Goal: Task Accomplishment & Management: Manage account settings

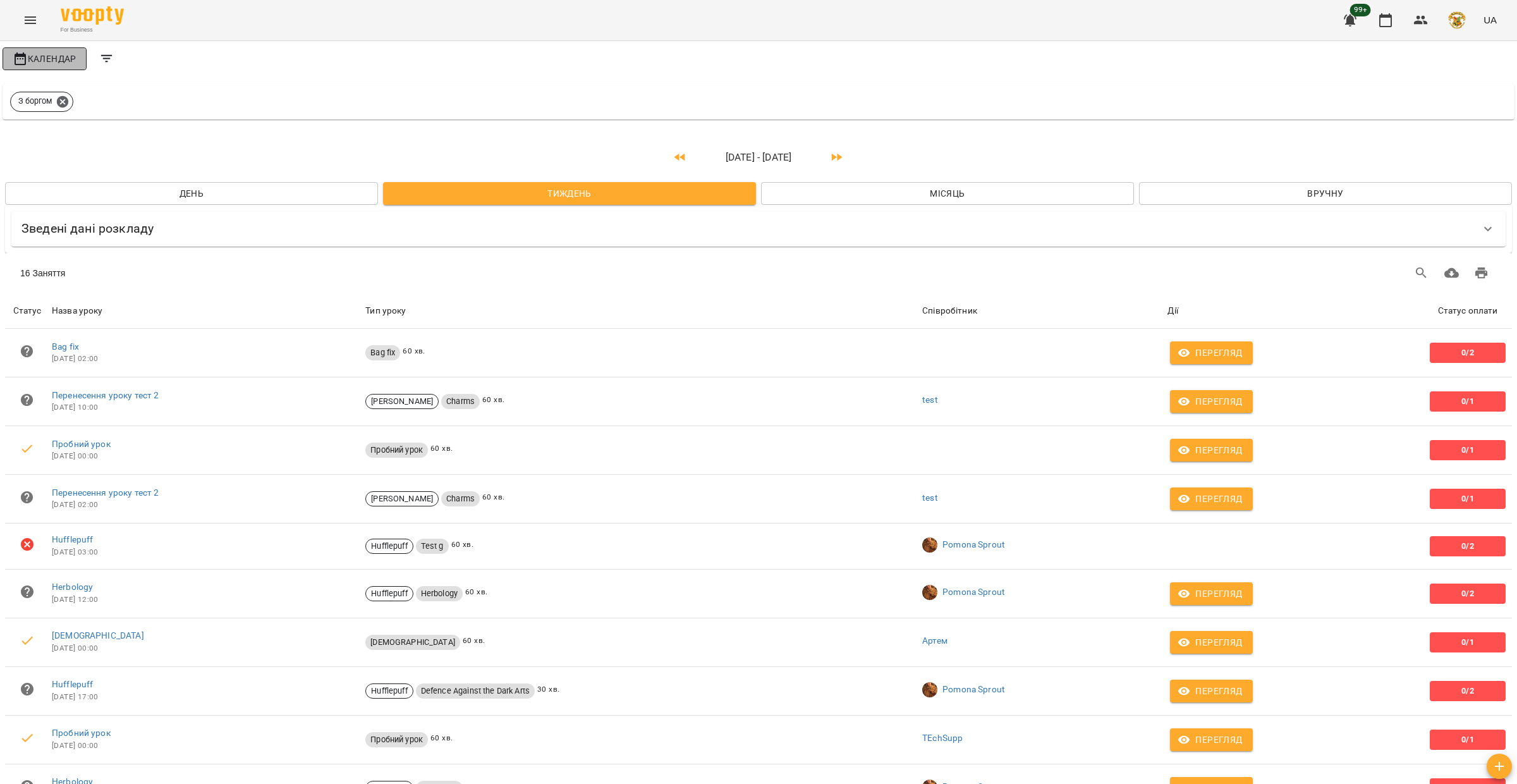
click at [53, 63] on span "Календар" at bounding box center [44, 59] width 64 height 15
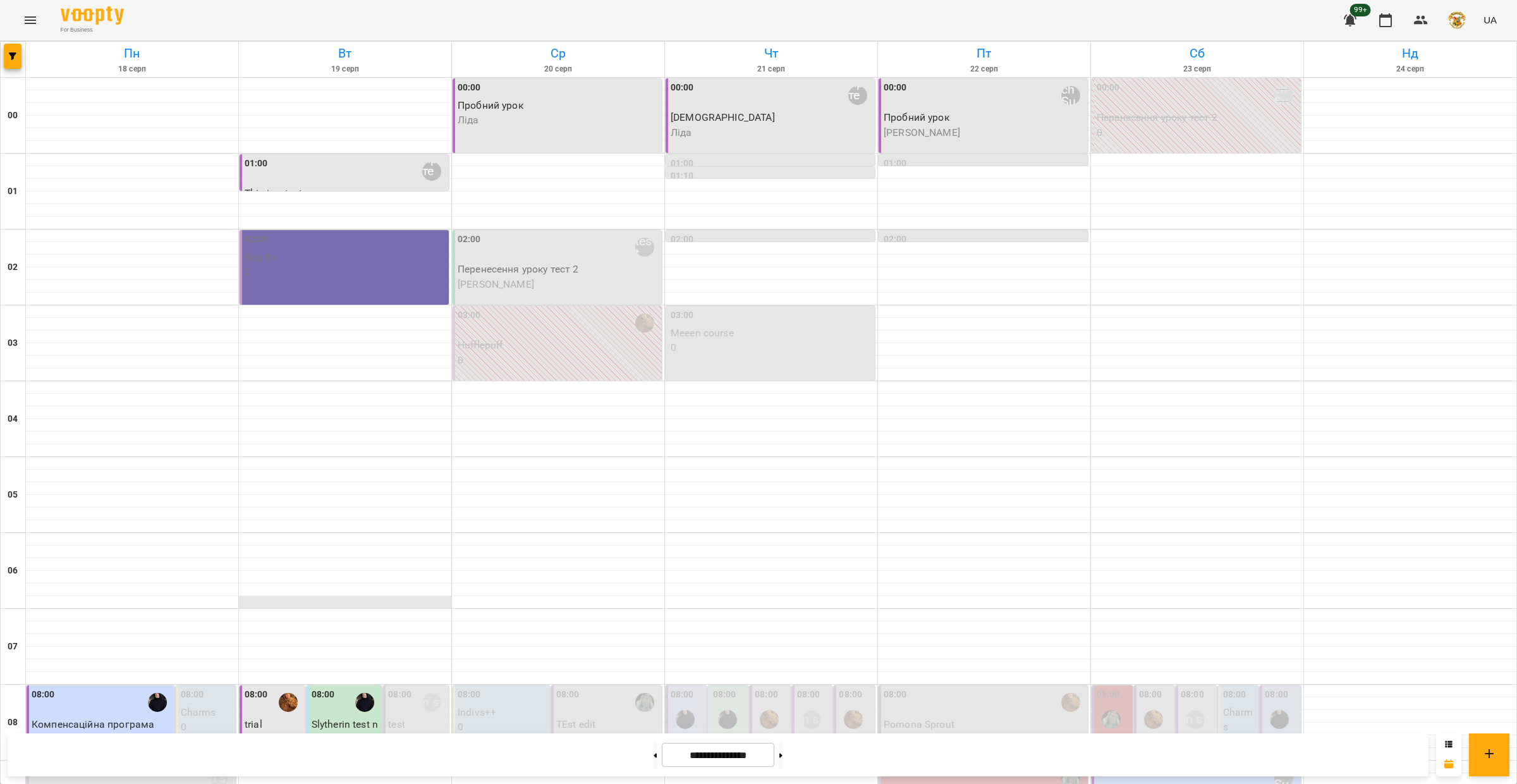
scroll to position [226, 0]
click at [366, 717] on p "Slytherin test name 1" at bounding box center [345, 731] width 68 height 29
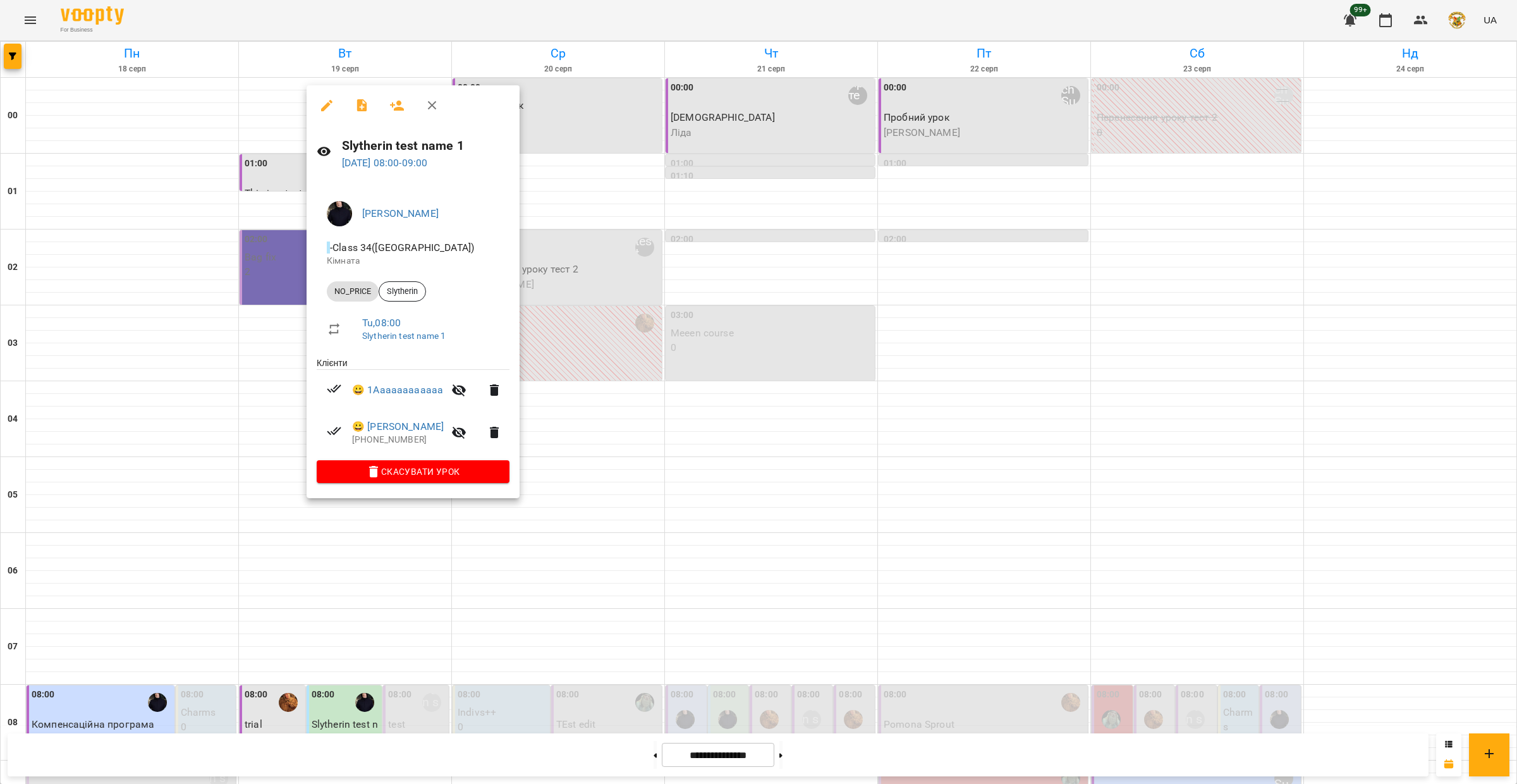
click at [327, 105] on icon "button" at bounding box center [327, 106] width 12 height 12
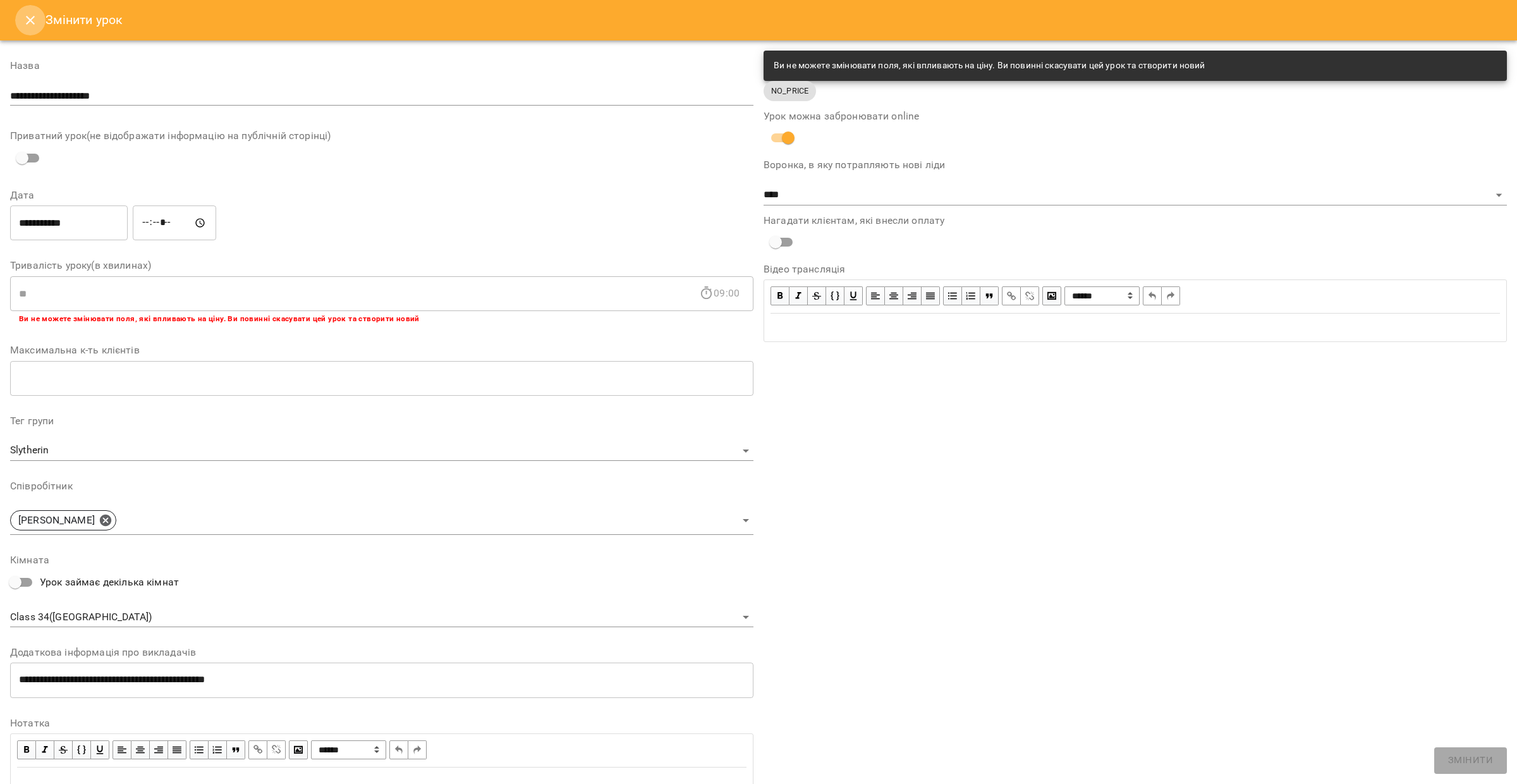
click at [32, 18] on icon "Close" at bounding box center [30, 20] width 9 height 9
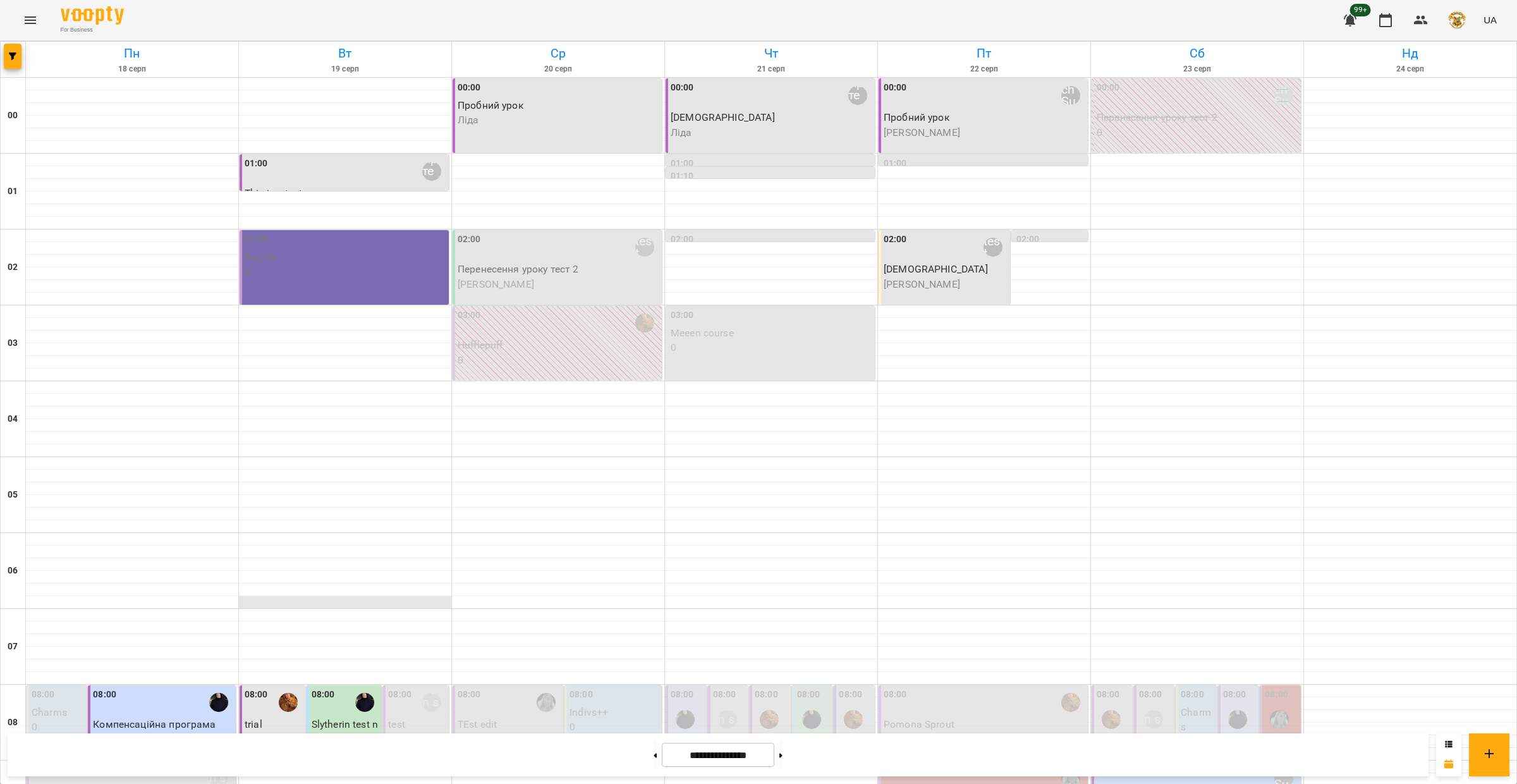
scroll to position [216, 0]
click at [340, 717] on p "Slytherin test name 1" at bounding box center [345, 731] width 68 height 29
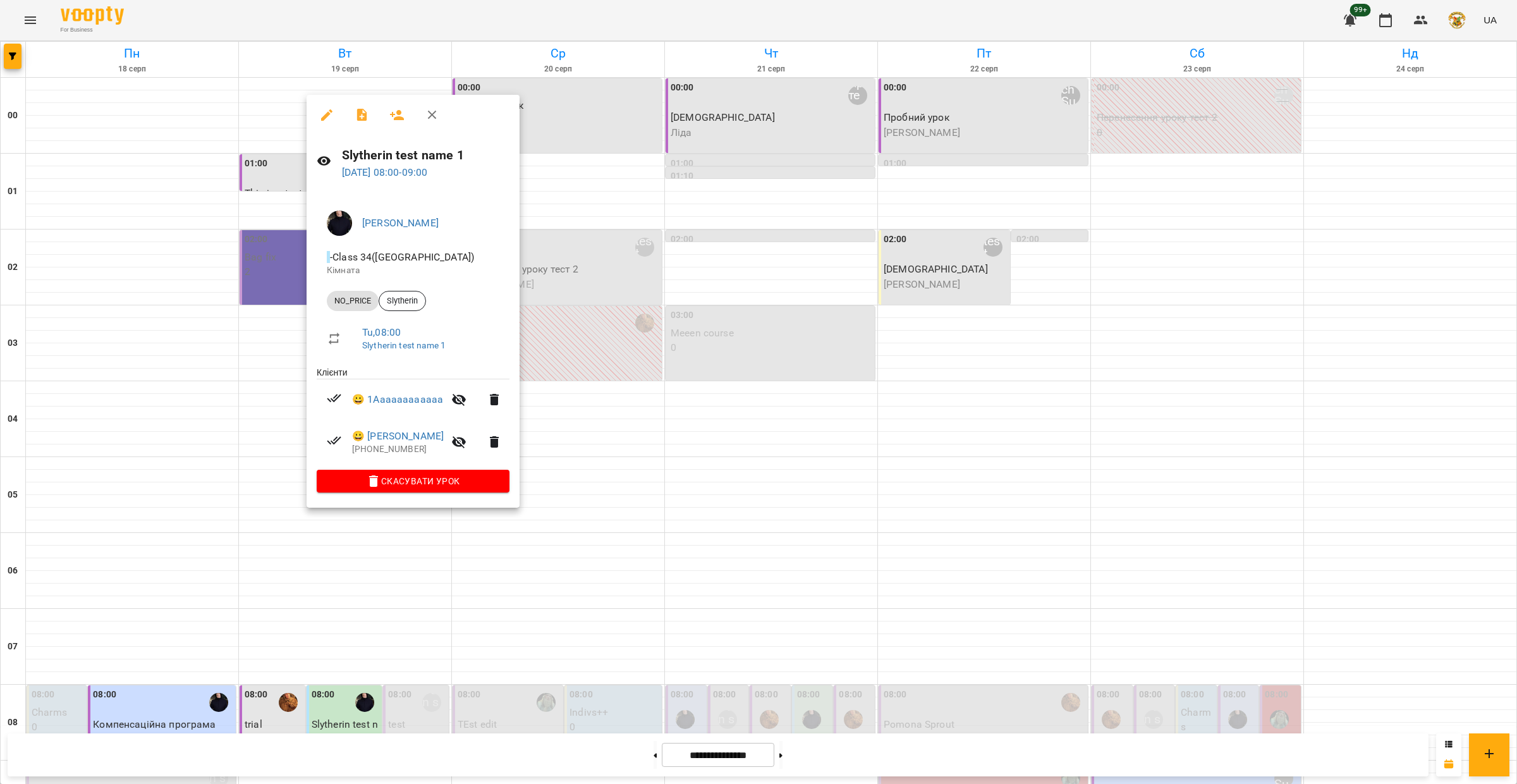
click at [326, 116] on icon "button" at bounding box center [327, 115] width 12 height 12
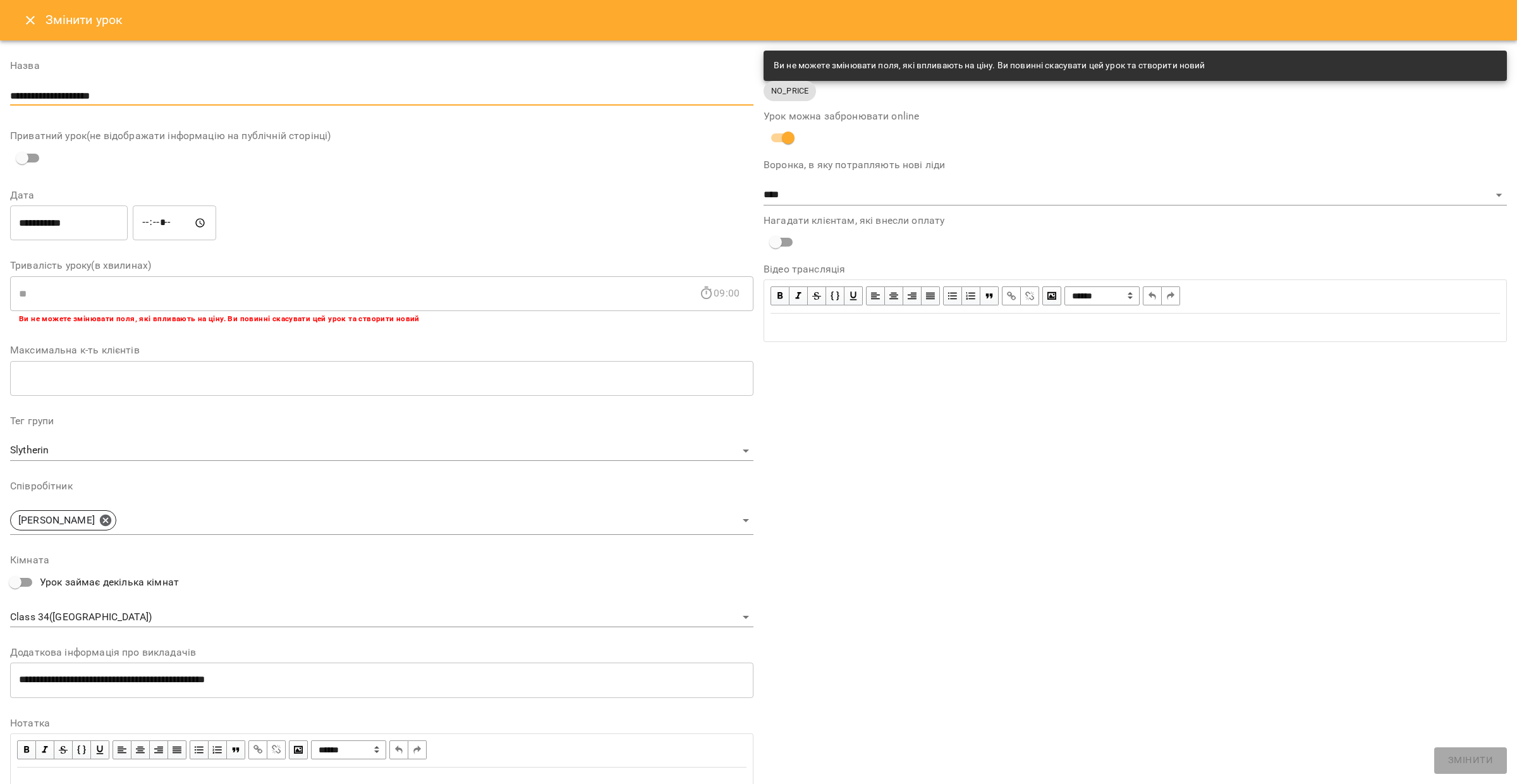
drag, startPoint x: 152, startPoint y: 101, endPoint x: 2, endPoint y: 95, distance: 150.1
click at [0, 96] on div "**********" at bounding box center [758, 440] width 1517 height 801
click at [65, 450] on body "For Business 99+ UA Журнал відвідувань / Slytherin test name 1 [DATE] 08:00 Tu …" at bounding box center [758, 368] width 1517 height 737
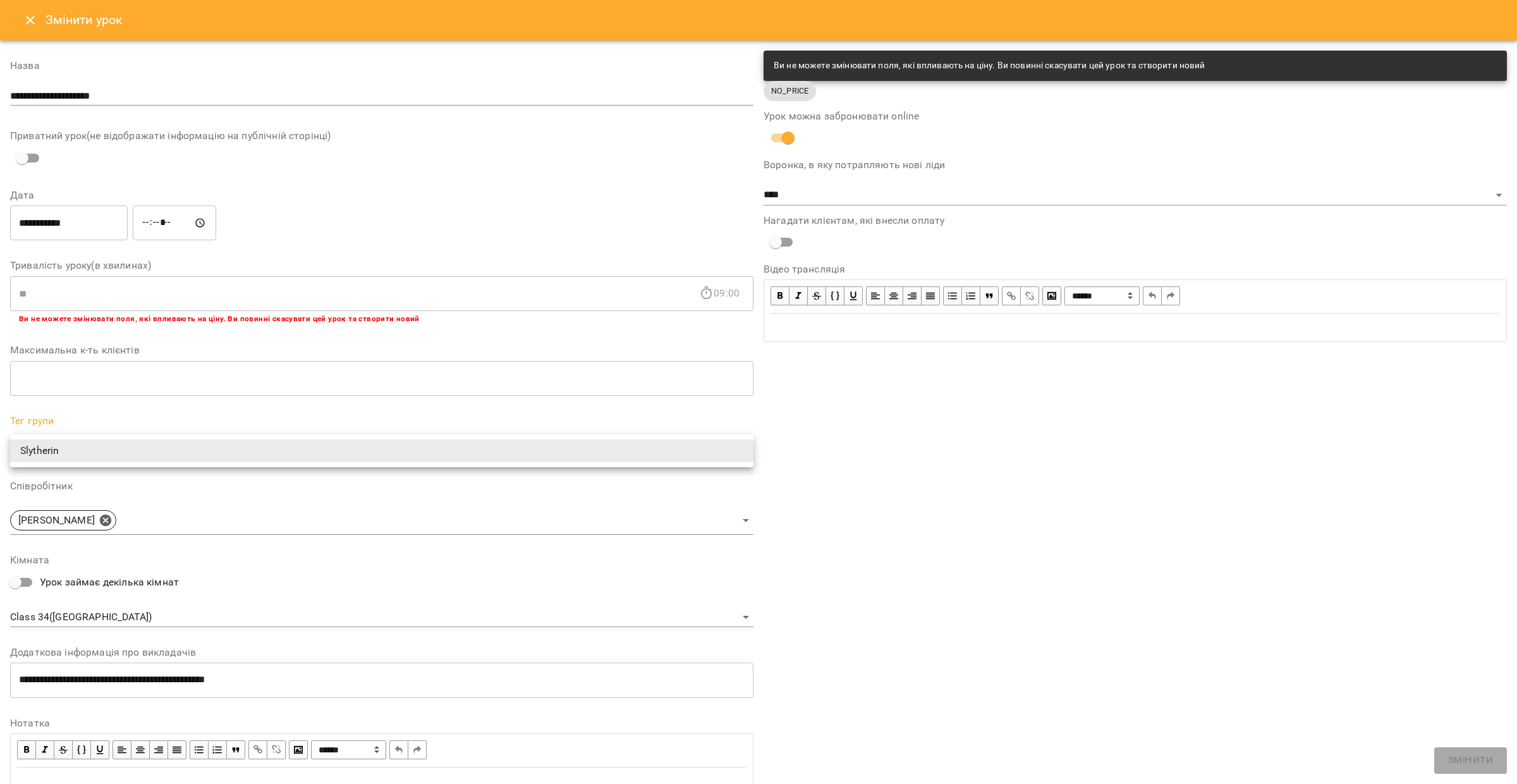
click at [122, 94] on div at bounding box center [758, 392] width 1517 height 784
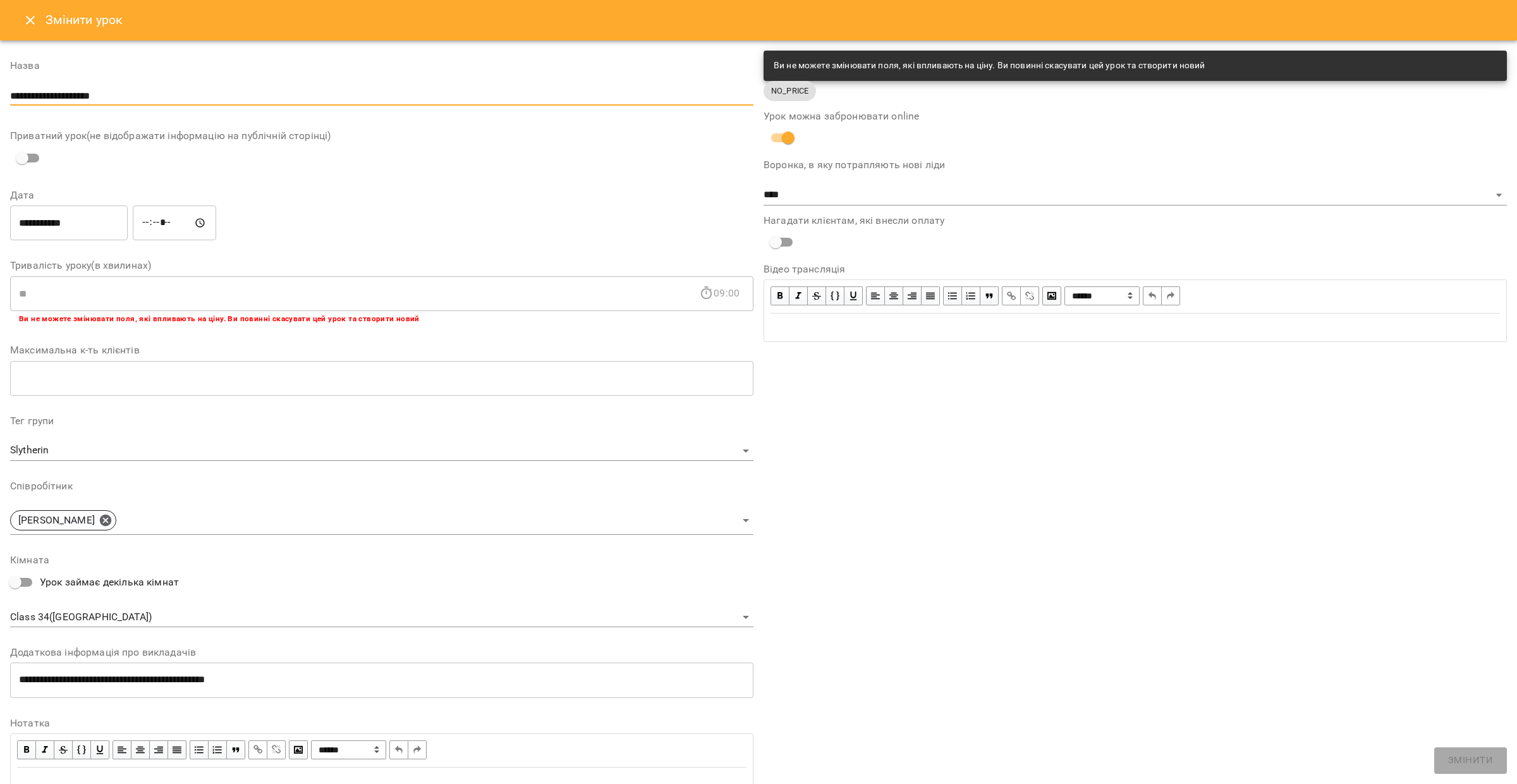
drag, startPoint x: 122, startPoint y: 94, endPoint x: 53, endPoint y: 89, distance: 69.2
click at [52, 89] on input "**********" at bounding box center [382, 96] width 743 height 20
click at [28, 17] on icon "Close" at bounding box center [30, 20] width 15 height 15
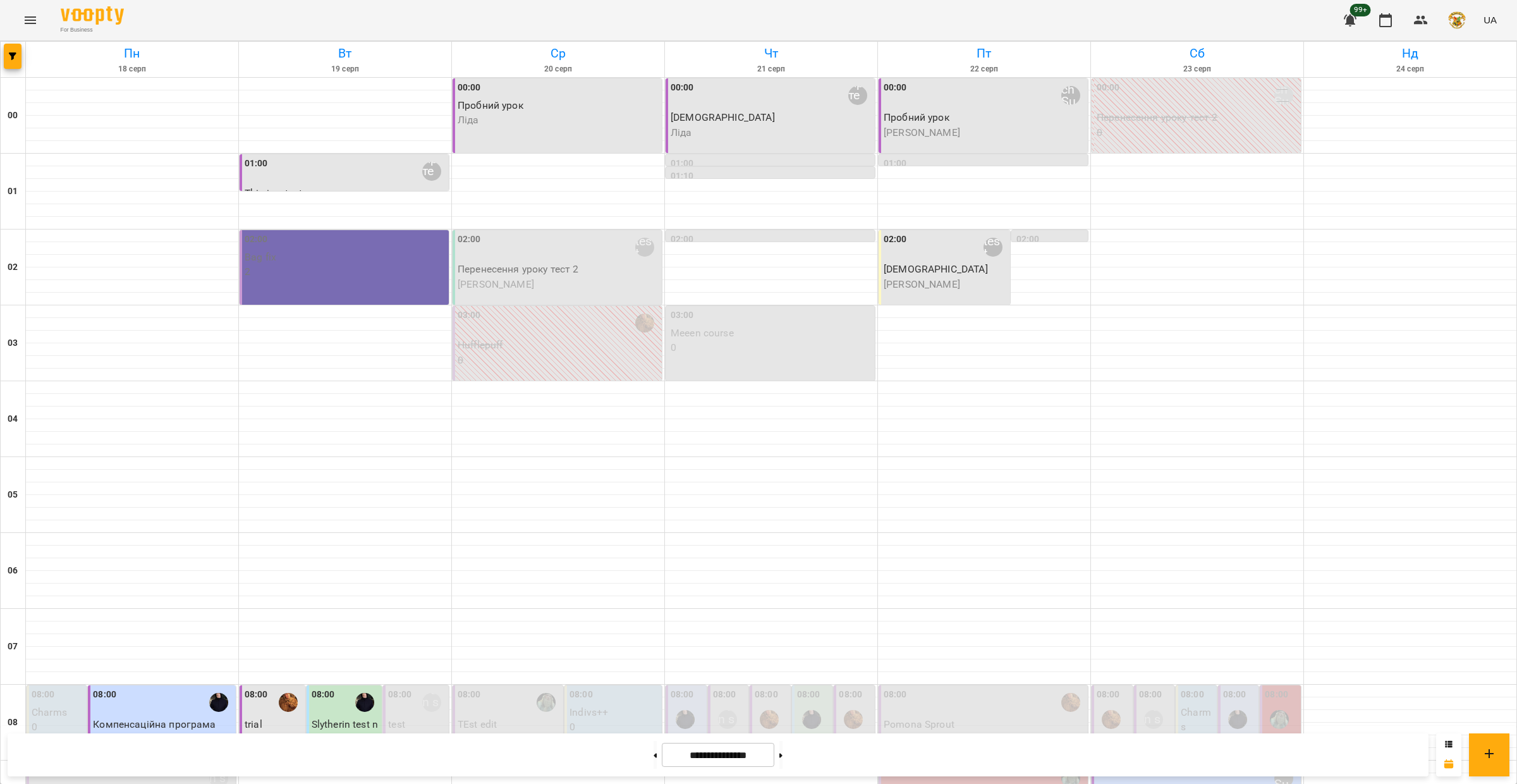
scroll to position [209, 0]
click at [180, 685] on div "08:00 Компенсаційна програма 4" at bounding box center [162, 722] width 148 height 75
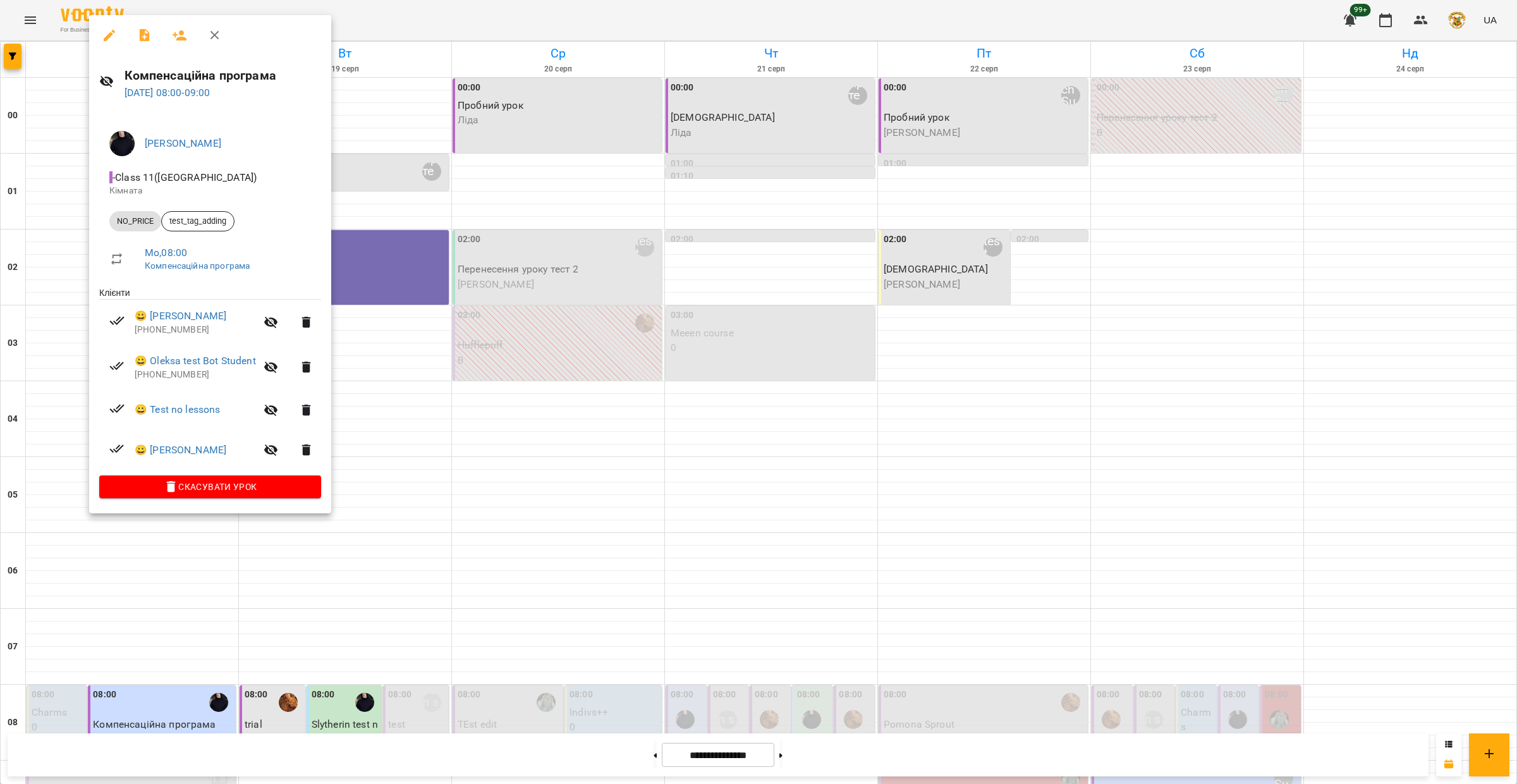
click at [111, 34] on icon "button" at bounding box center [110, 35] width 12 height 12
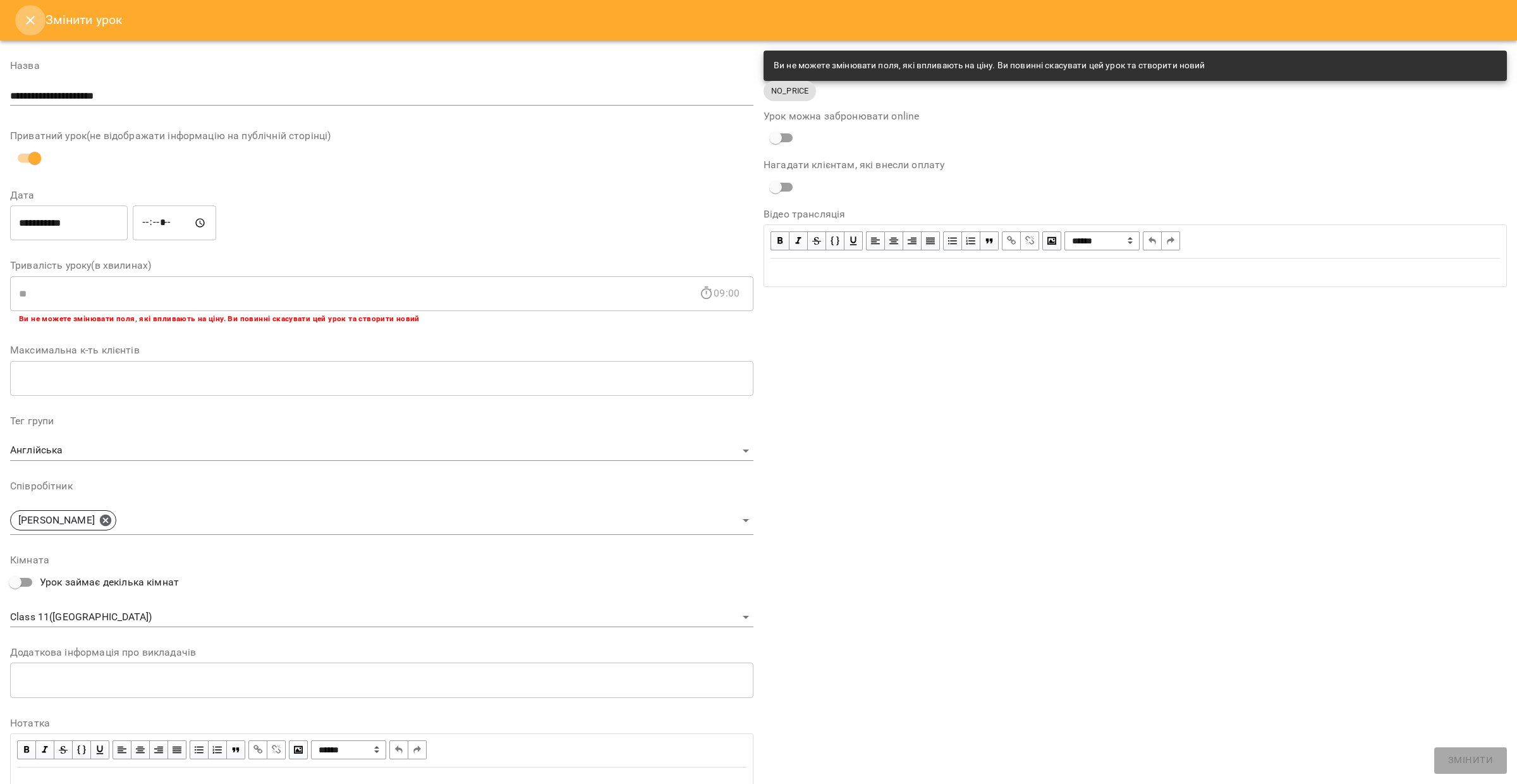
click at [25, 23] on icon "Close" at bounding box center [30, 20] width 15 height 15
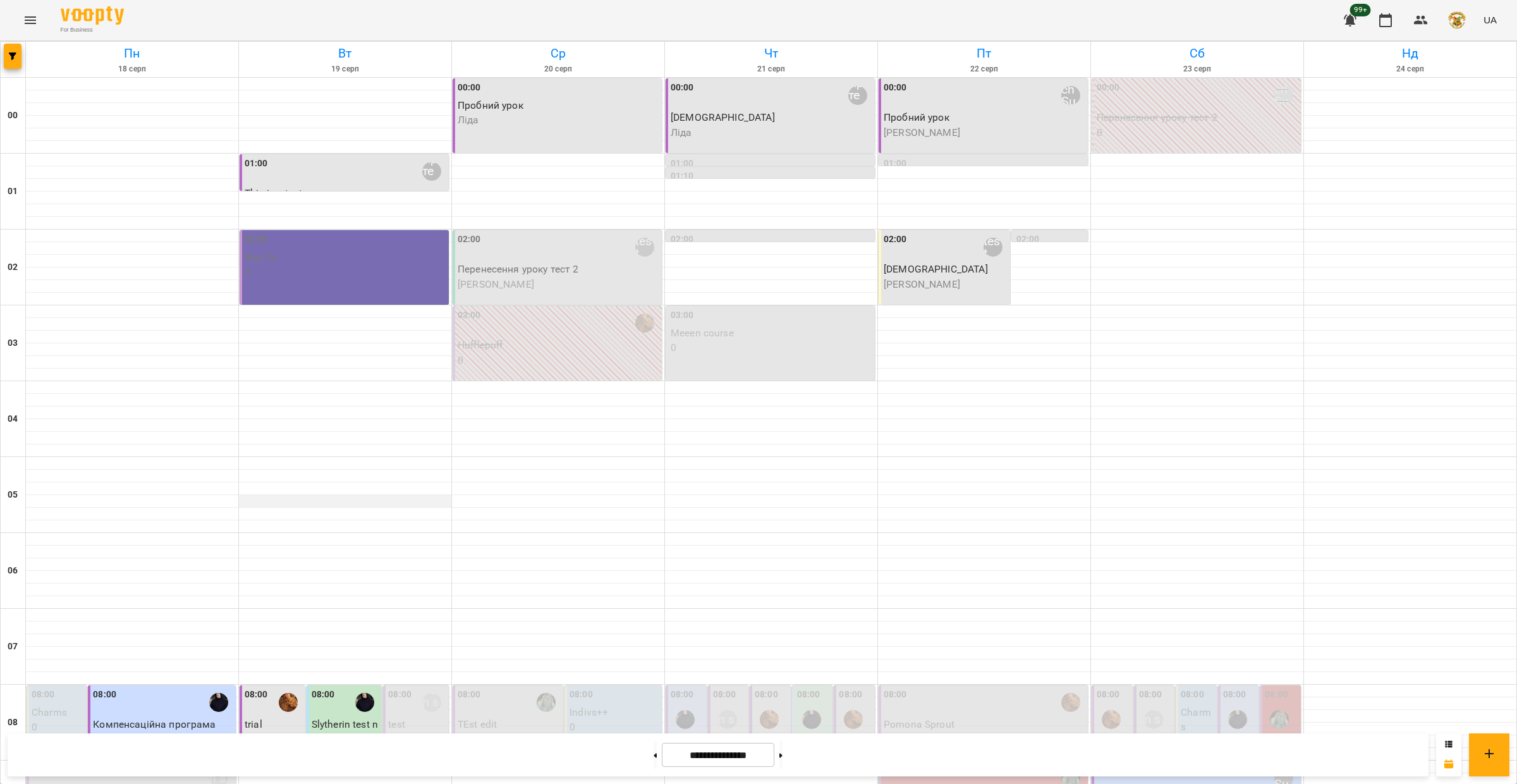
scroll to position [342, 0]
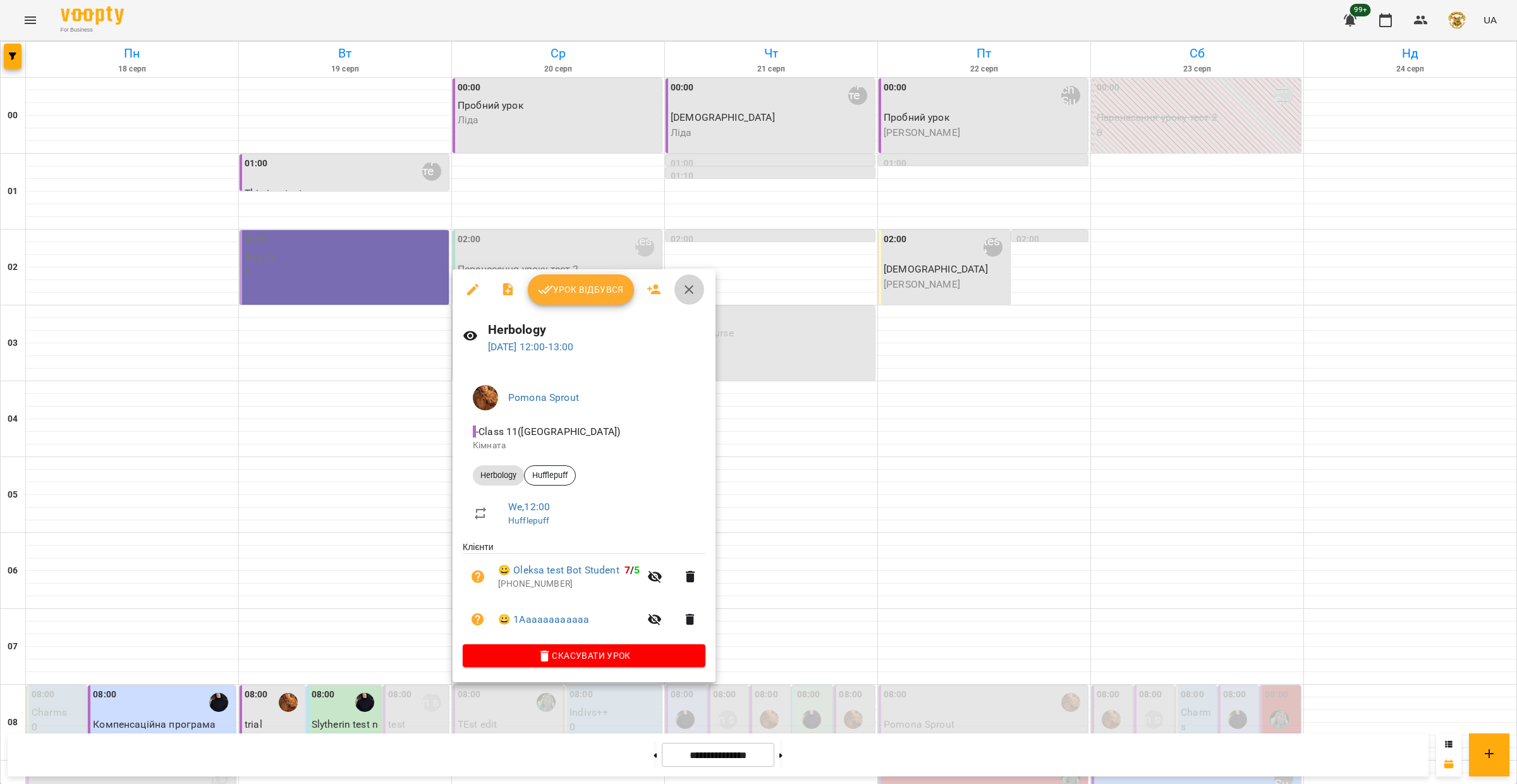
click at [688, 287] on icon "button" at bounding box center [688, 289] width 9 height 9
